Goal: Task Accomplishment & Management: Use online tool/utility

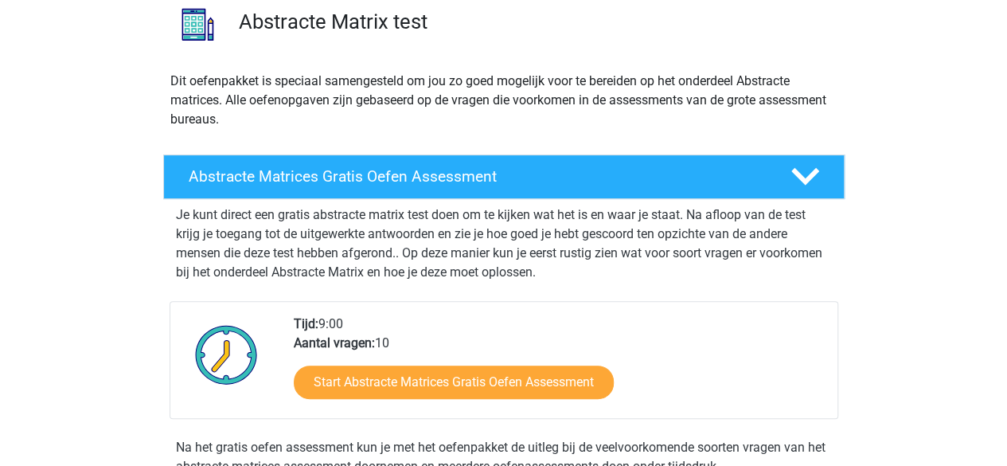
scroll to position [159, 0]
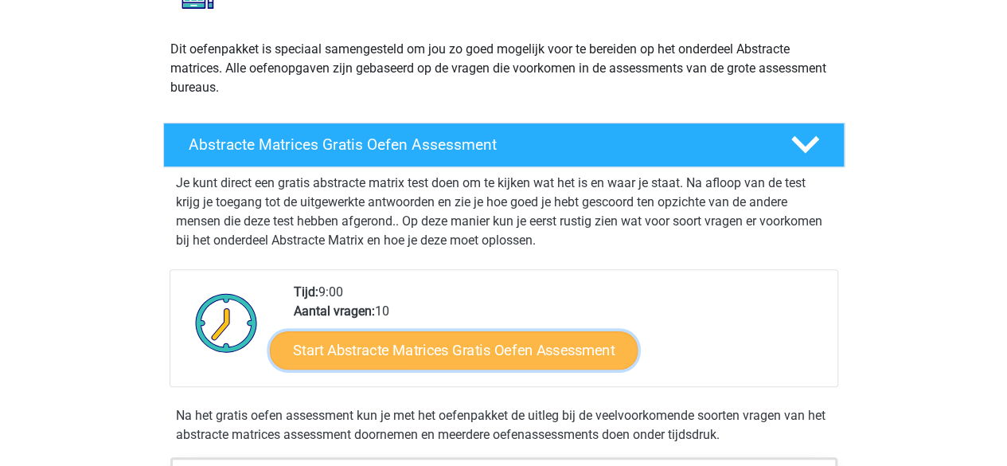
click at [505, 351] on link "Start Abstracte Matrices Gratis Oefen Assessment" at bounding box center [454, 349] width 368 height 38
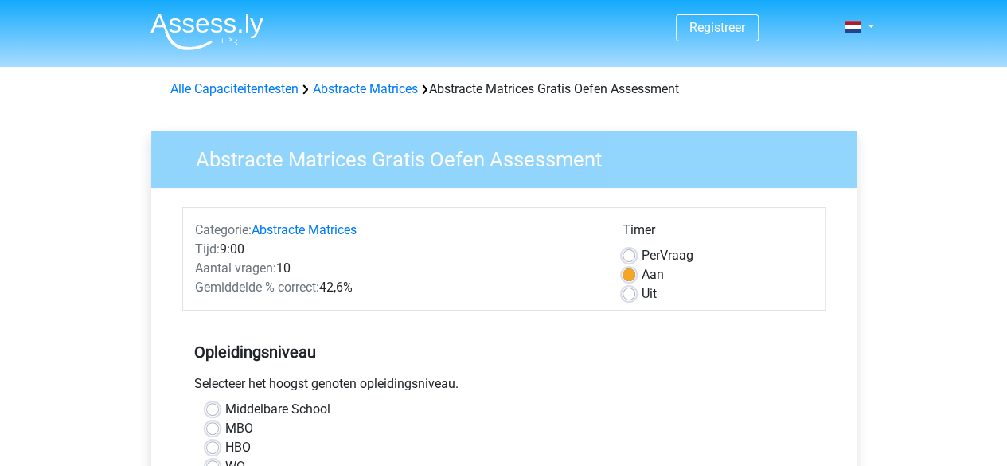
click at [797, 272] on div "Aan" at bounding box center [718, 274] width 190 height 19
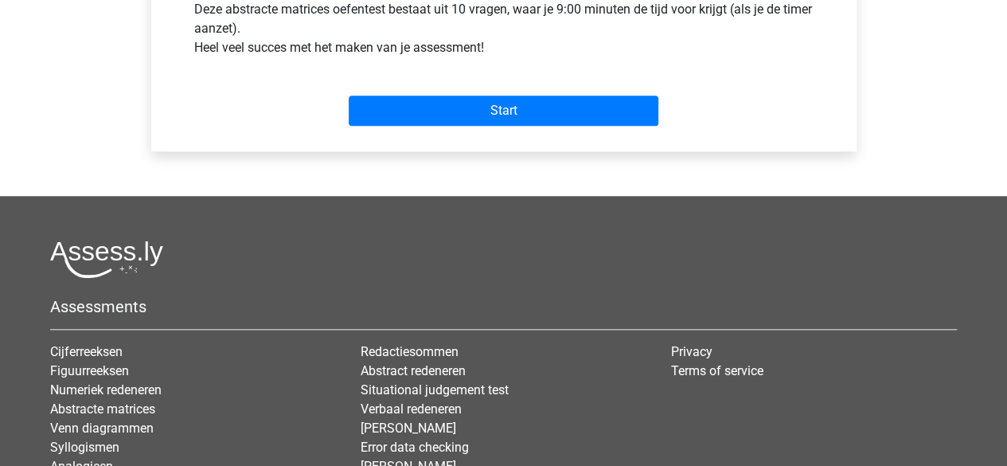
scroll to position [701, 0]
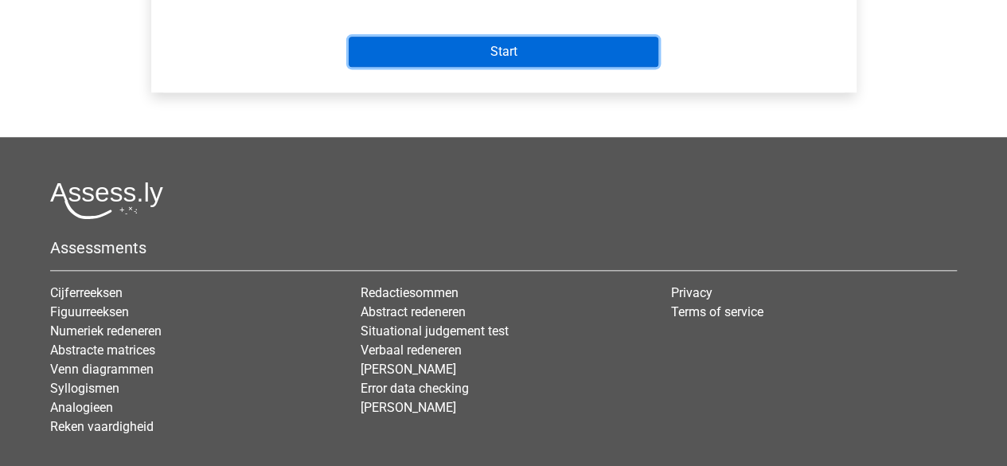
click at [514, 48] on input "Start" at bounding box center [504, 52] width 310 height 30
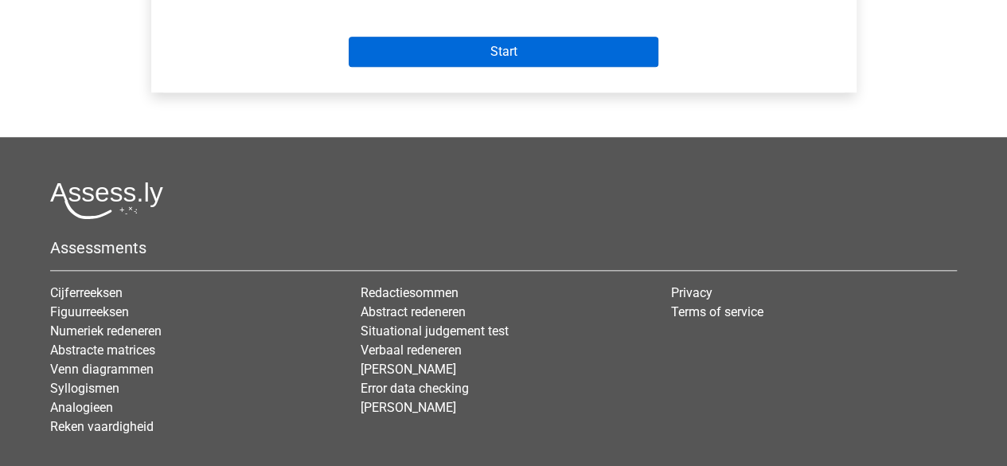
scroll to position [399, 0]
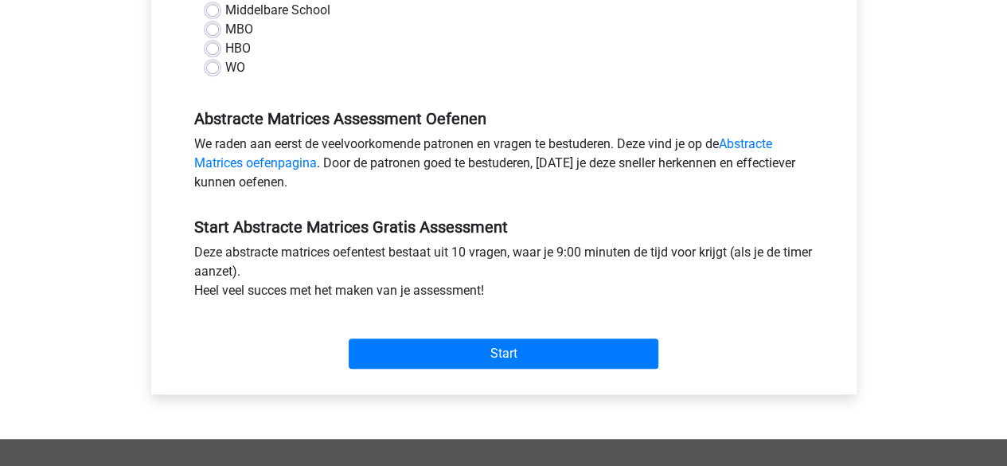
click at [643, 111] on h5 "Abstracte Matrices Assessment Oefenen" at bounding box center [503, 118] width 619 height 19
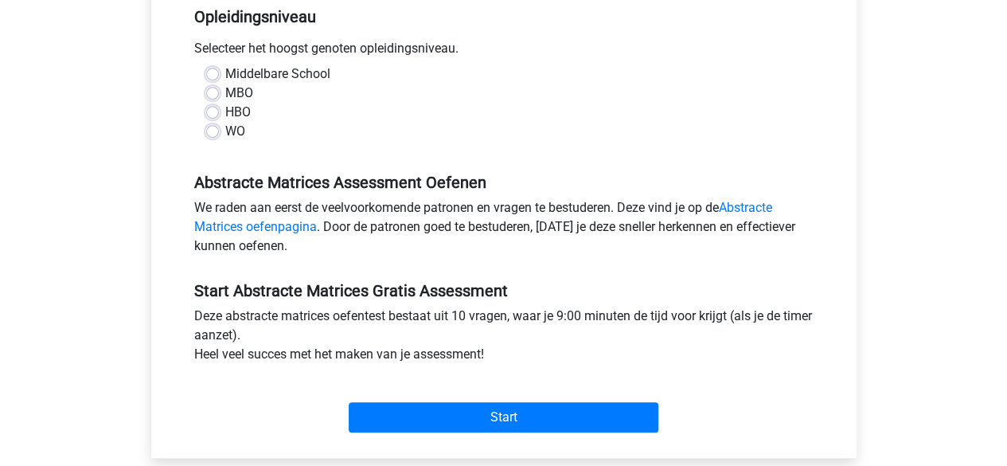
scroll to position [303, 0]
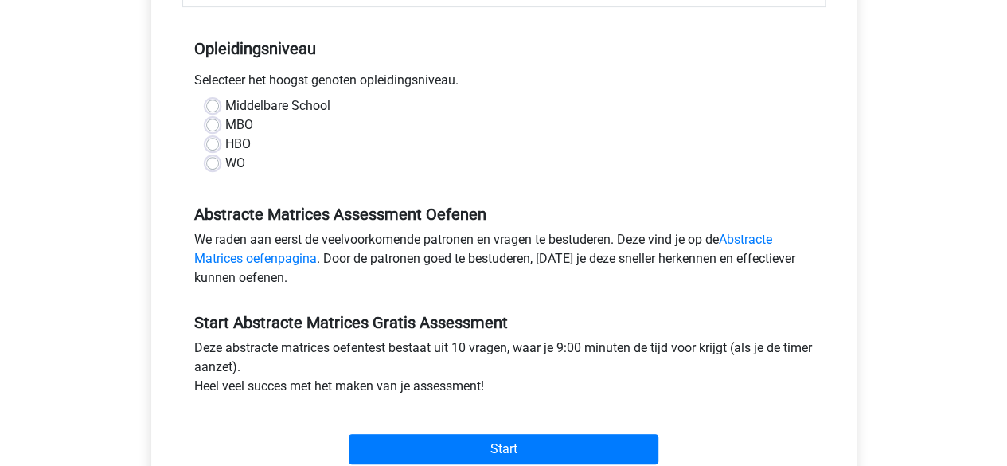
click at [225, 101] on label "Middelbare School" at bounding box center [277, 105] width 105 height 19
click at [213, 101] on input "Middelbare School" at bounding box center [212, 104] width 13 height 16
radio input "true"
click at [721, 171] on div "WO" at bounding box center [504, 163] width 596 height 19
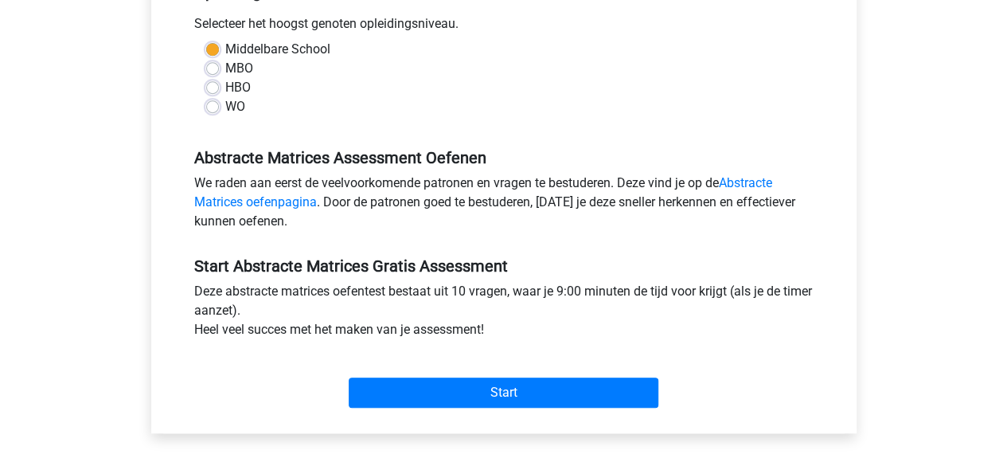
scroll to position [367, 0]
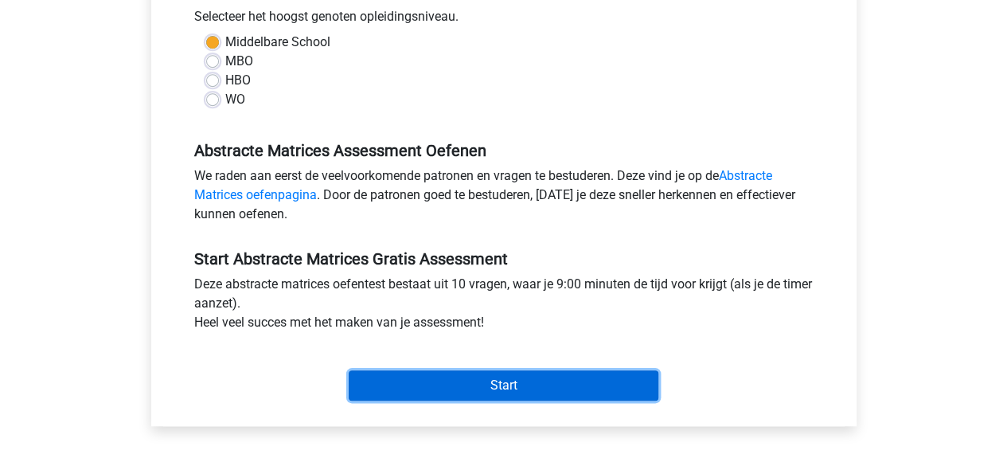
click at [616, 389] on input "Start" at bounding box center [504, 385] width 310 height 30
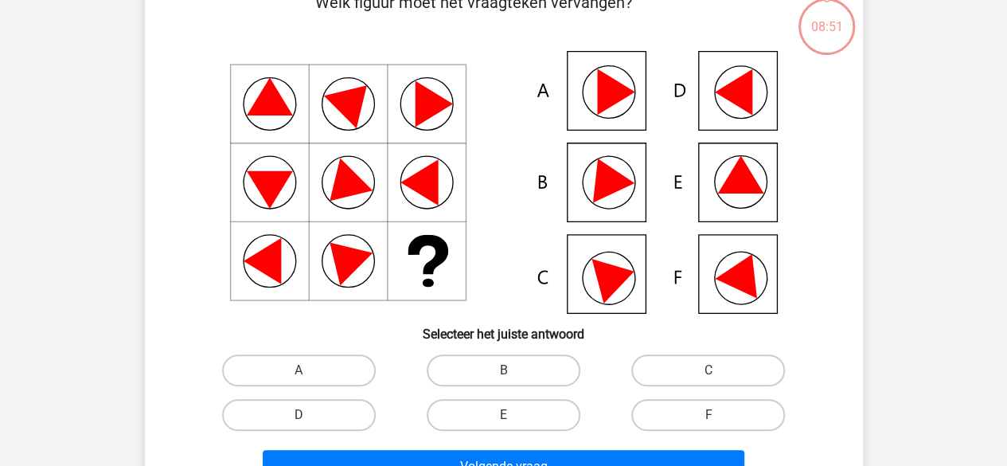
scroll to position [127, 0]
